Goal: Find contact information: Find contact information

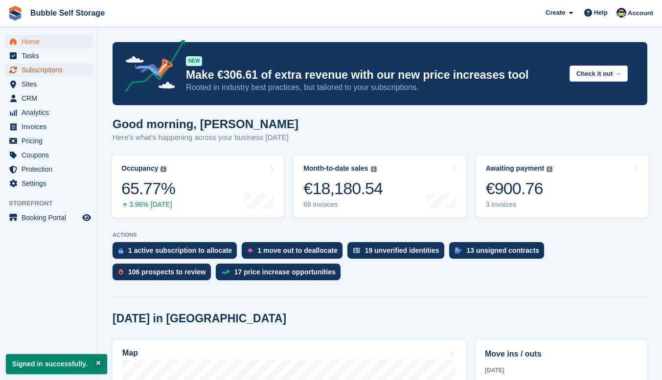
click at [36, 73] on span "Subscriptions" at bounding box center [51, 70] width 59 height 14
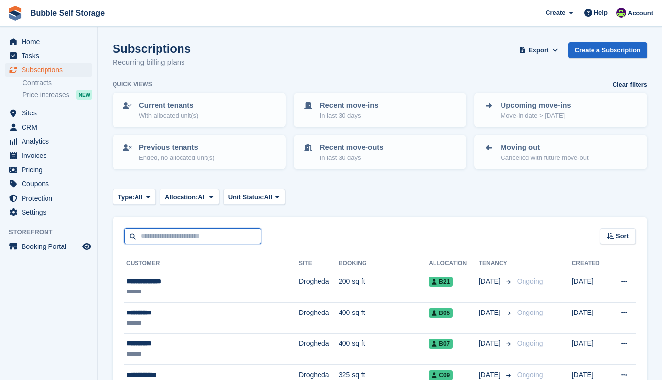
drag, startPoint x: 176, startPoint y: 239, endPoint x: 182, endPoint y: 239, distance: 5.9
click at [176, 240] on input "text" at bounding box center [192, 237] width 137 height 16
type input "*****"
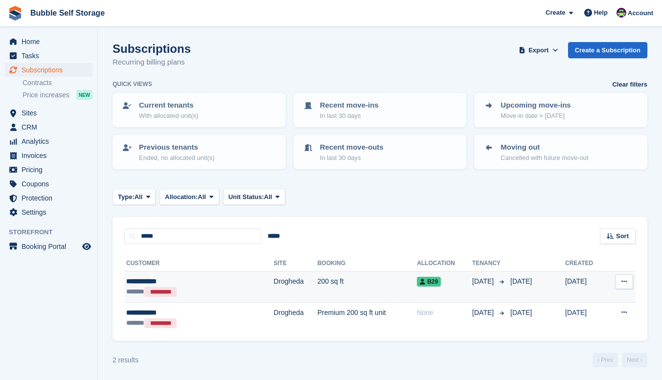
click at [370, 278] on td "200 sq ft" at bounding box center [368, 287] width 100 height 31
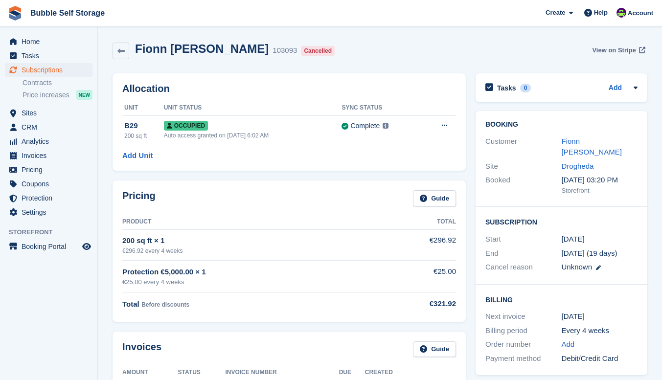
click at [625, 51] on span "View on Stripe" at bounding box center [614, 51] width 44 height 10
click at [31, 42] on span "Home" at bounding box center [51, 42] width 59 height 14
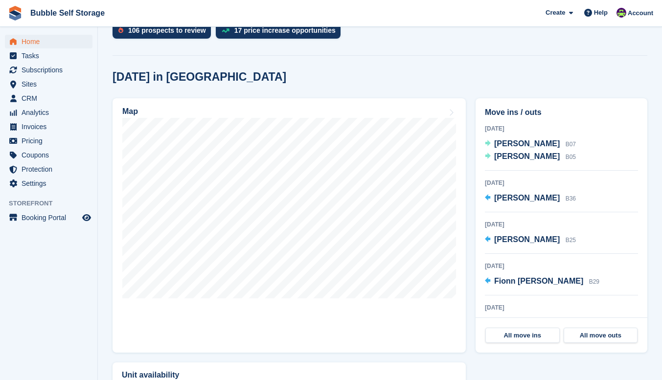
scroll to position [245, 0]
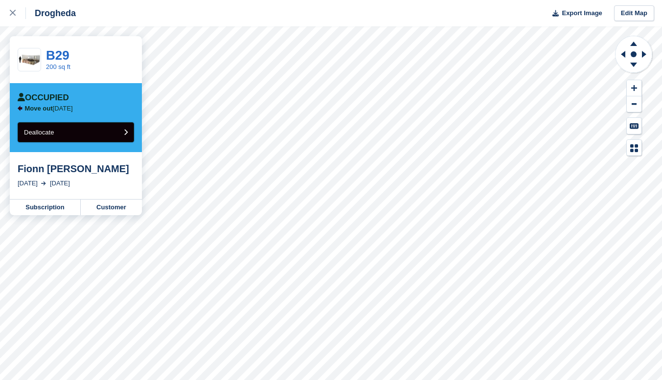
click at [72, 137] on button "Deallocate" at bounding box center [76, 132] width 116 height 20
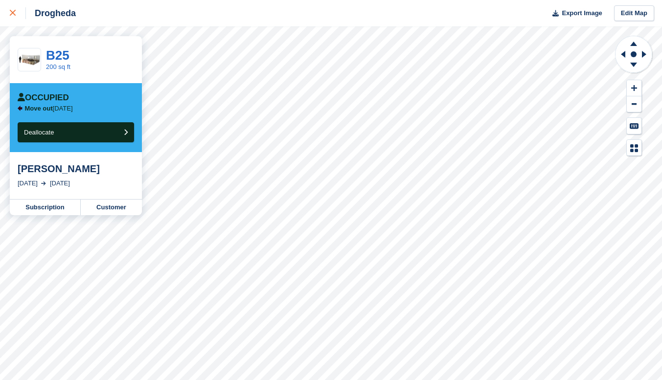
click at [9, 12] on link at bounding box center [13, 13] width 26 height 26
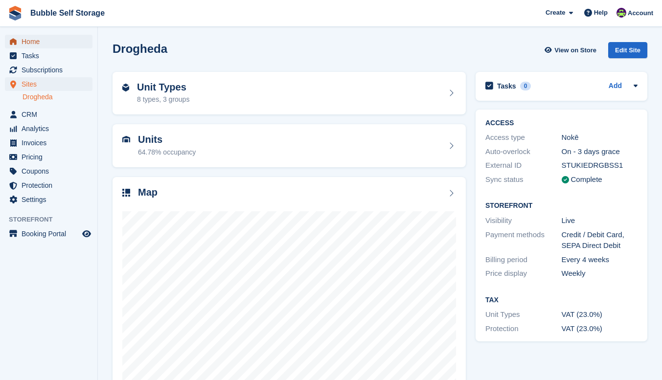
click at [35, 41] on span "Home" at bounding box center [51, 42] width 59 height 14
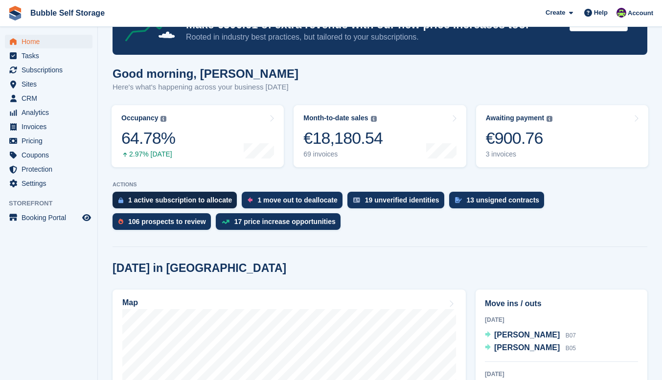
scroll to position [147, 0]
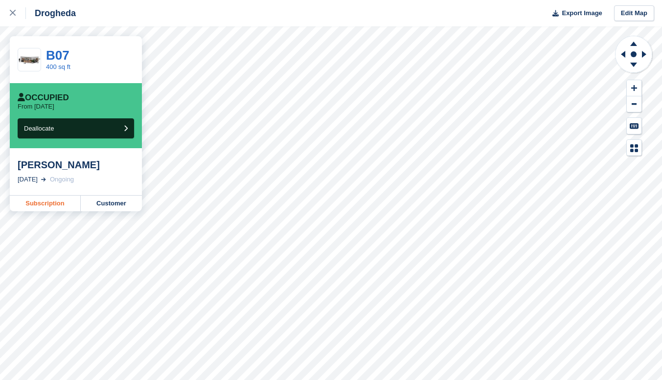
click at [45, 204] on link "Subscription" at bounding box center [45, 204] width 71 height 16
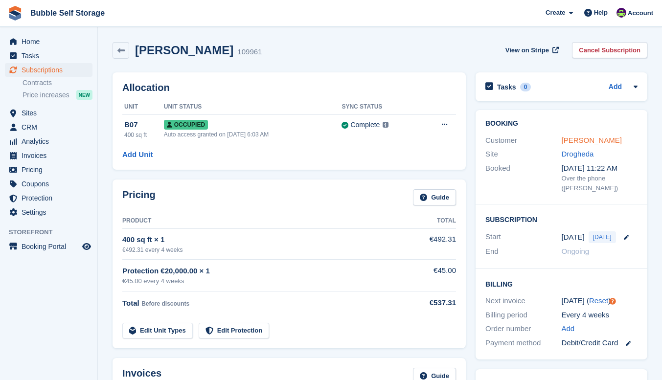
click at [581, 142] on link "[PERSON_NAME]" at bounding box center [592, 140] width 60 height 8
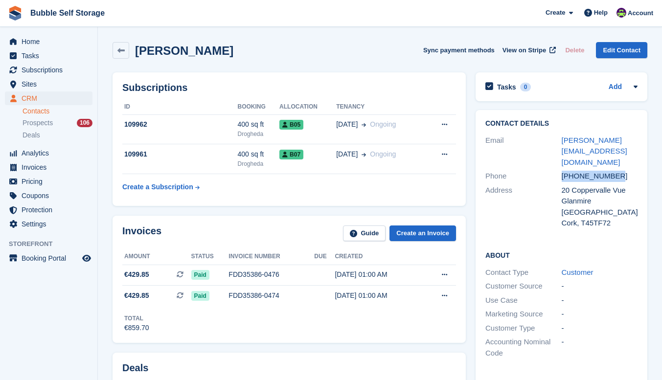
drag, startPoint x: 621, startPoint y: 166, endPoint x: 559, endPoint y: 168, distance: 62.2
click at [559, 169] on div "Phone [PHONE_NUMBER]" at bounding box center [561, 176] width 152 height 14
copy div "[PHONE_NUMBER]"
